Goal: Information Seeking & Learning: Find specific fact

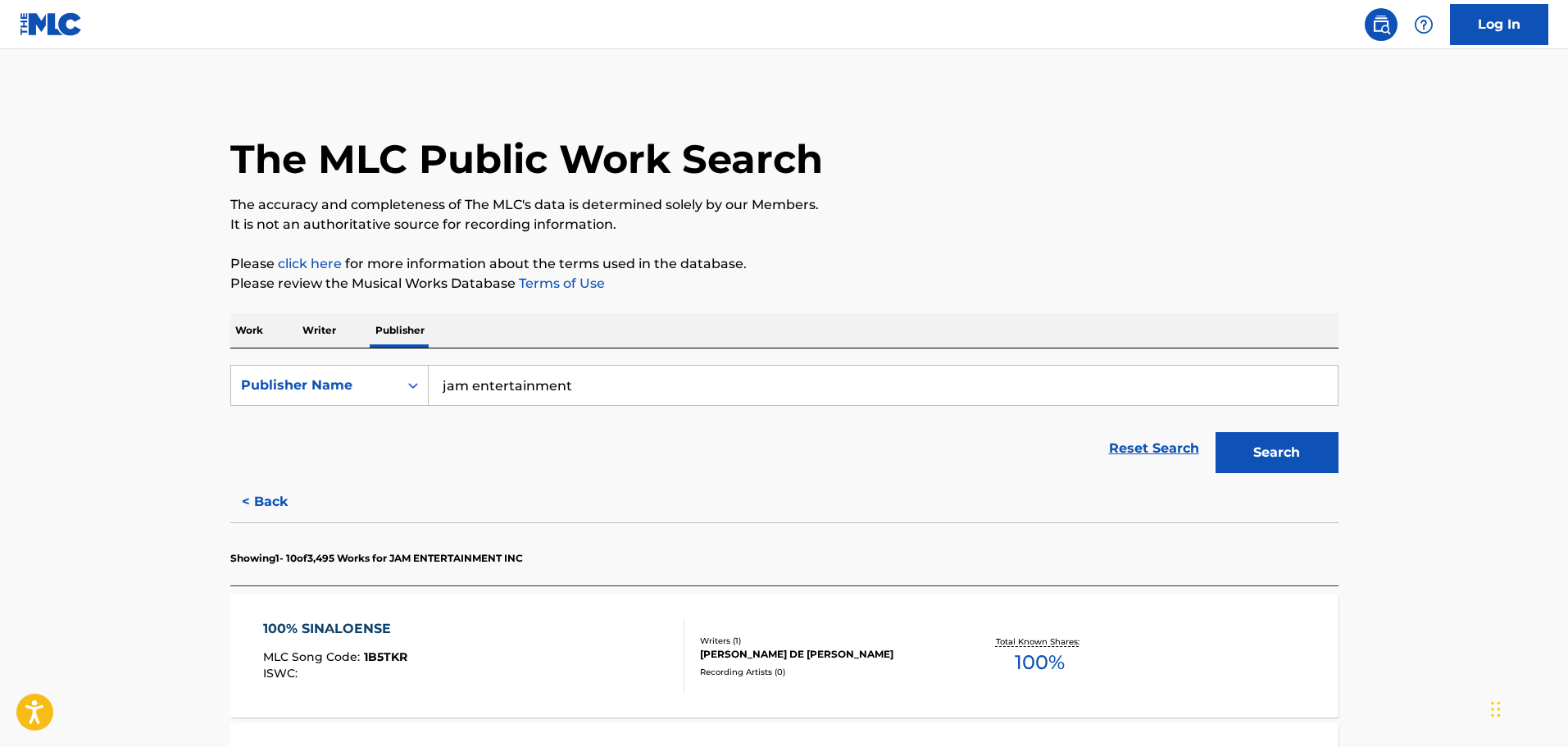
click at [509, 391] on input "jam entertainment" at bounding box center [883, 385] width 908 height 39
click at [260, 325] on p "Work" at bounding box center [249, 330] width 38 height 34
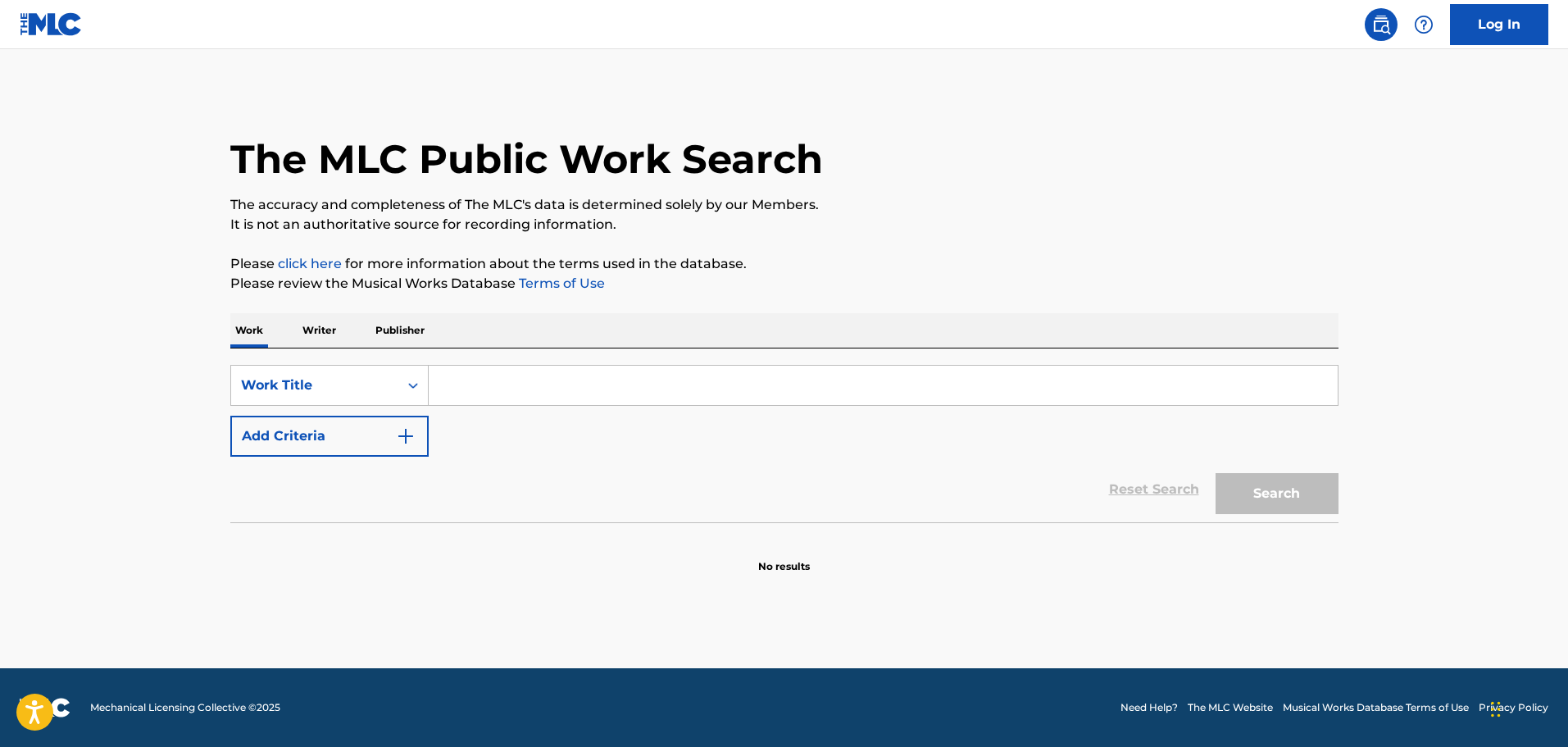
click at [504, 390] on input "Search Form" at bounding box center [883, 385] width 908 height 39
paste input "Siempre Positivo"
type input "Siempre Positivo"
click at [392, 421] on button "Add Criteria" at bounding box center [329, 435] width 199 height 41
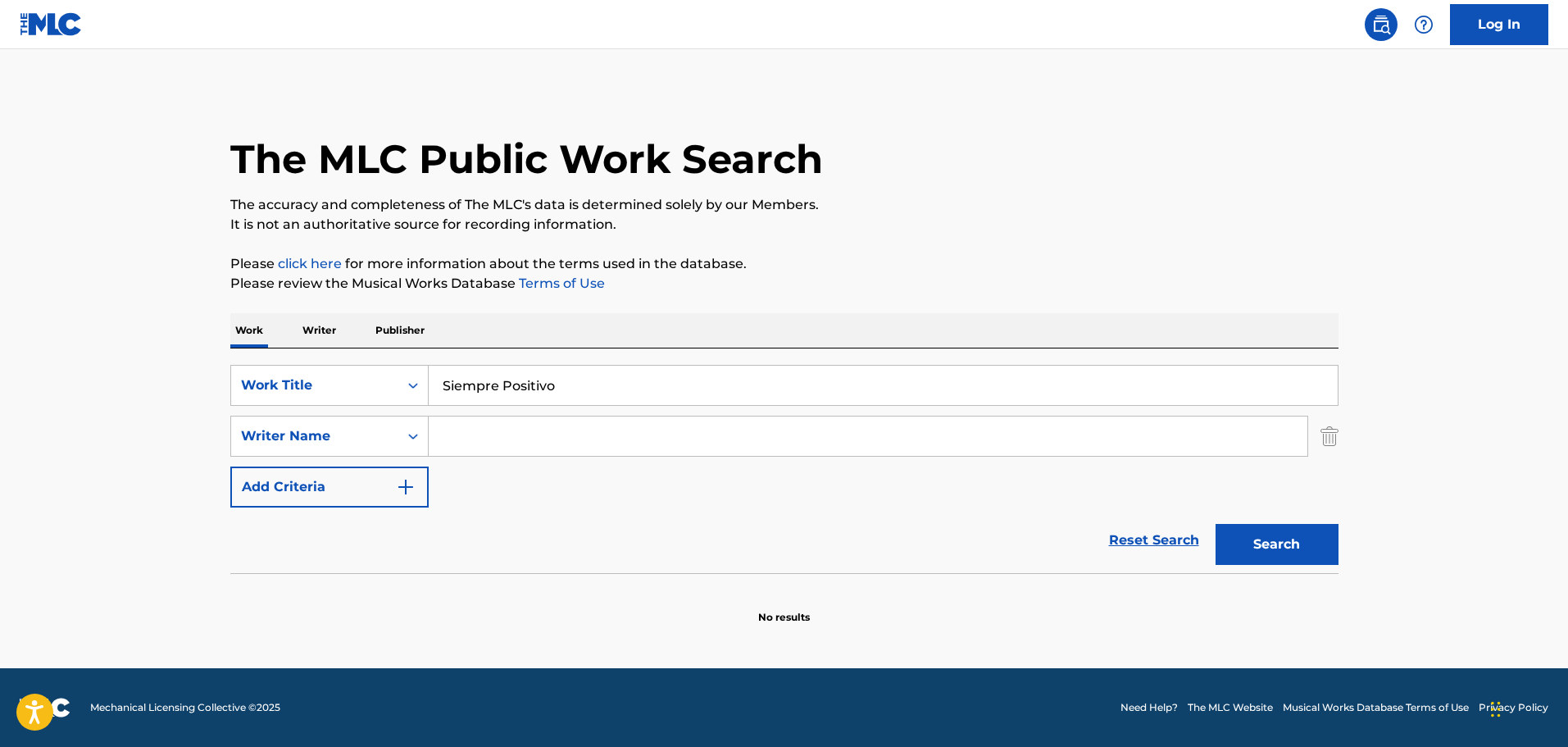
click at [603, 421] on input "Search Form" at bounding box center [868, 435] width 878 height 39
paste input "[PERSON_NAME]"
type input "[PERSON_NAME]"
click at [1291, 550] on button "Search" at bounding box center [1276, 544] width 123 height 41
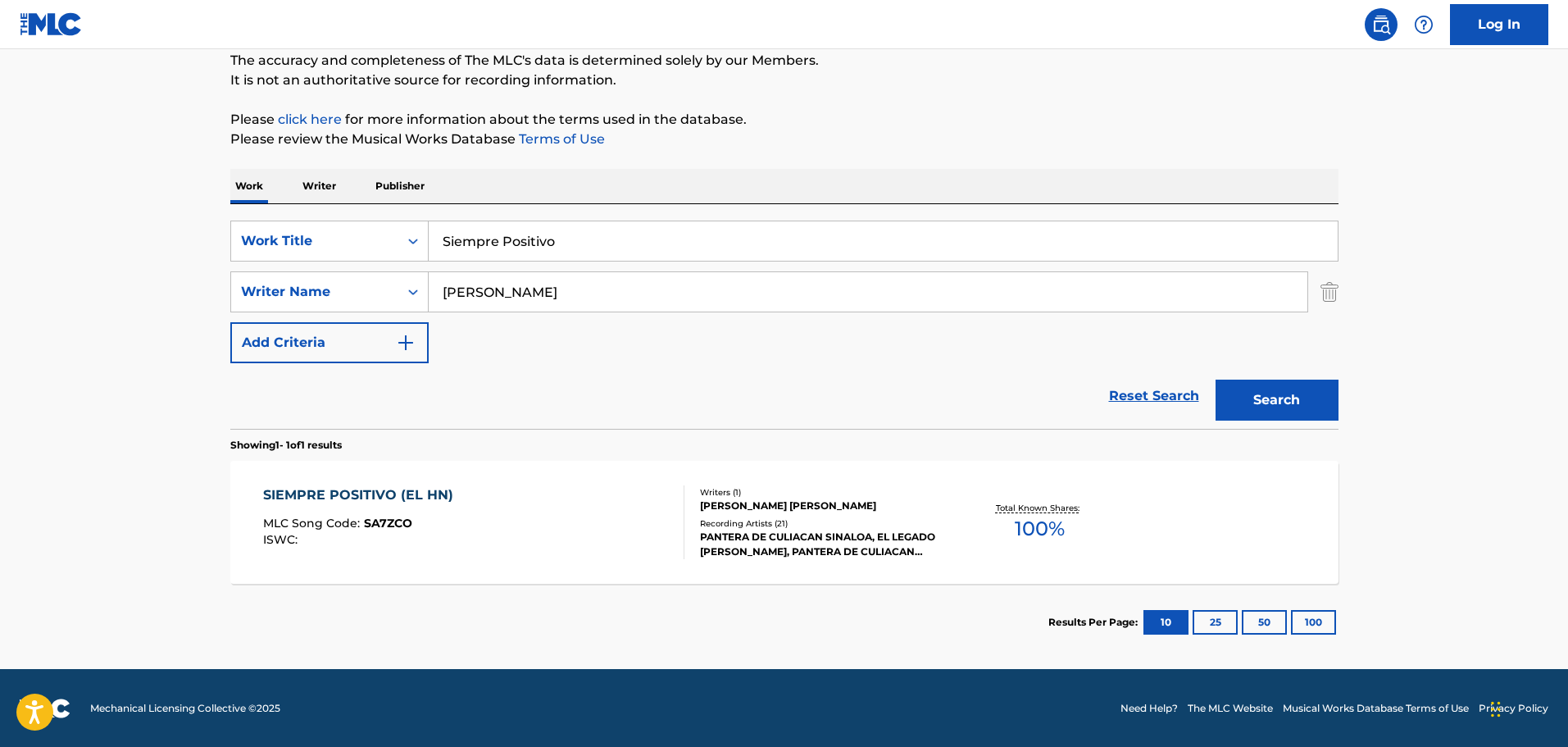
scroll to position [145, 0]
click at [351, 495] on div "SIEMPRE POSITIVO (EL HN)" at bounding box center [362, 494] width 199 height 20
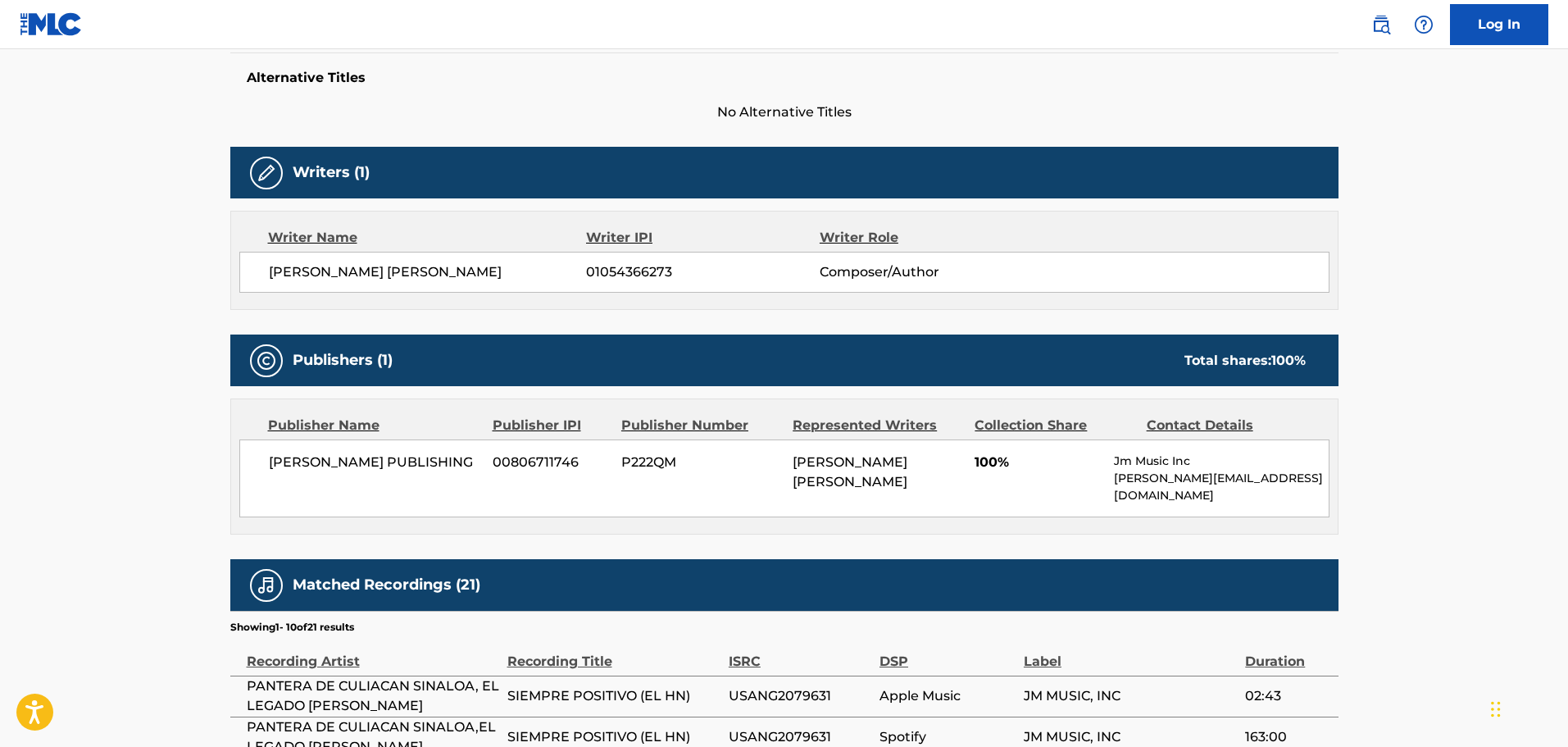
scroll to position [574, 0]
